Goal: Task Accomplishment & Management: Manage account settings

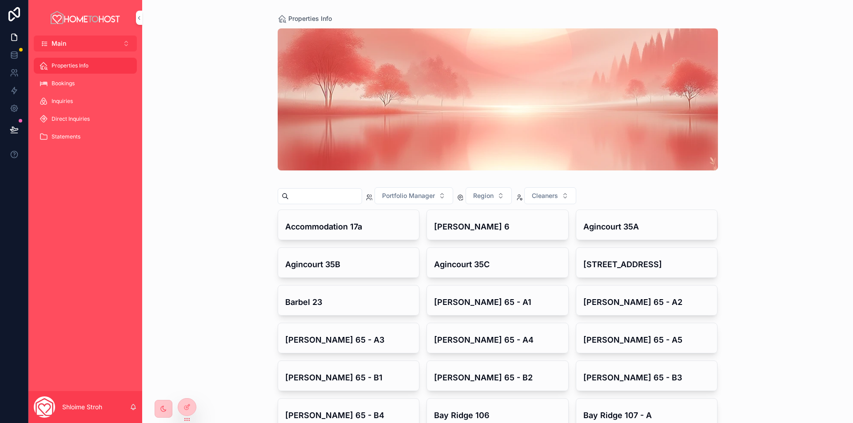
click at [100, 84] on div "Bookings" at bounding box center [85, 83] width 92 height 14
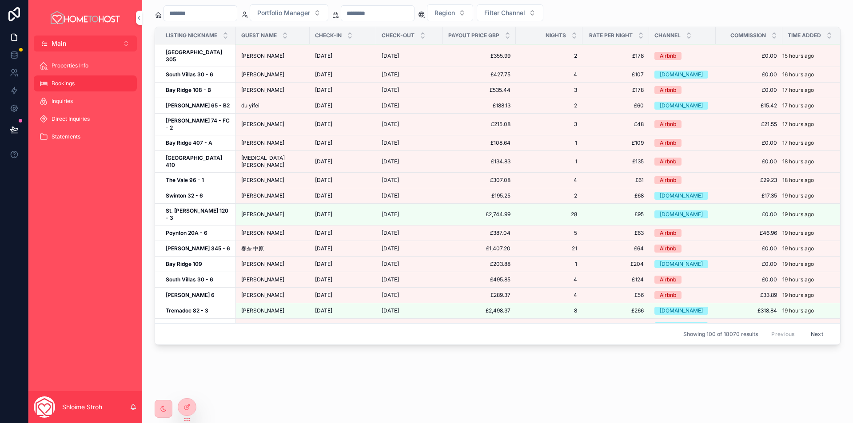
scroll to position [666, 0]
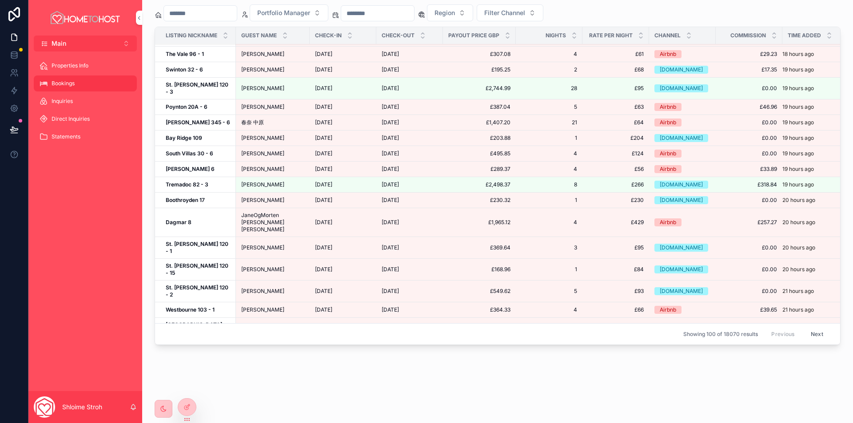
click at [543, 7] on button "Filter Channel" at bounding box center [510, 12] width 67 height 17
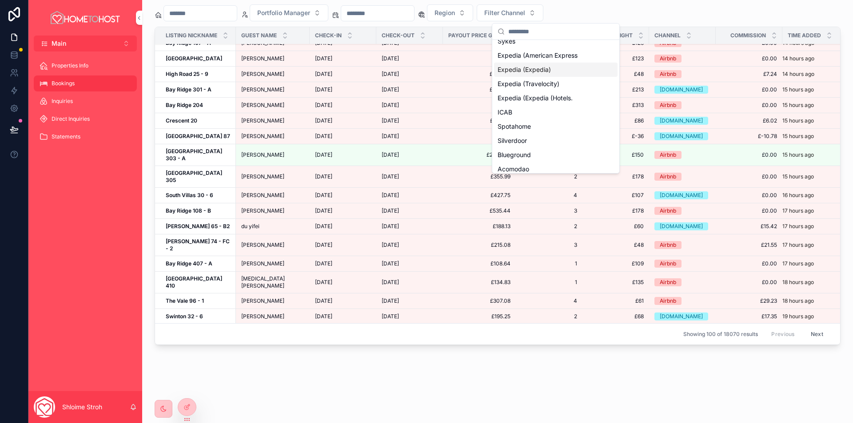
scroll to position [267, 0]
click at [533, 68] on div "ICAB" at bounding box center [555, 67] width 123 height 14
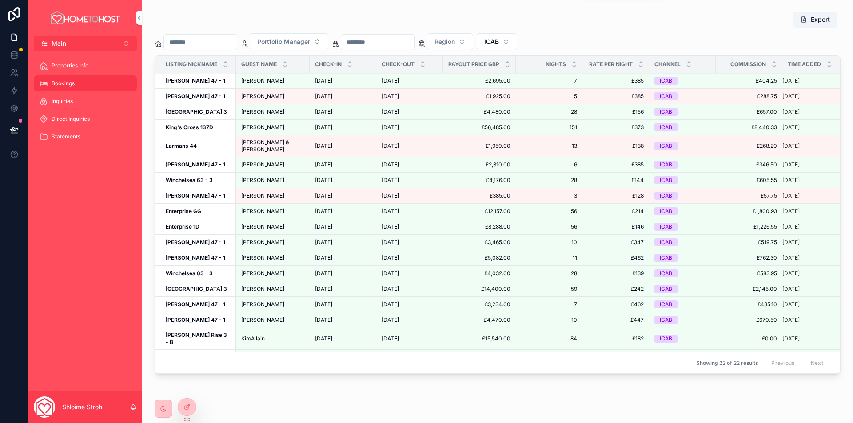
scroll to position [650, 0]
